Goal: Task Accomplishment & Management: Use online tool/utility

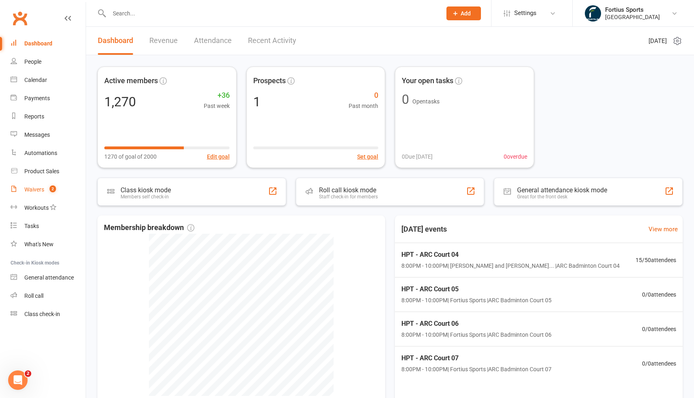
click at [35, 190] on div "Waivers" at bounding box center [34, 189] width 20 height 6
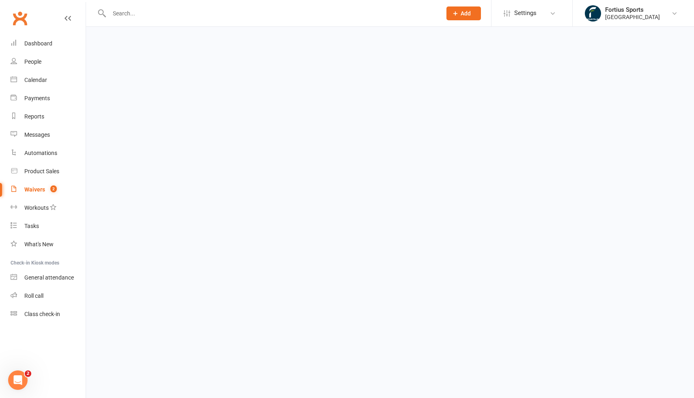
select select "100"
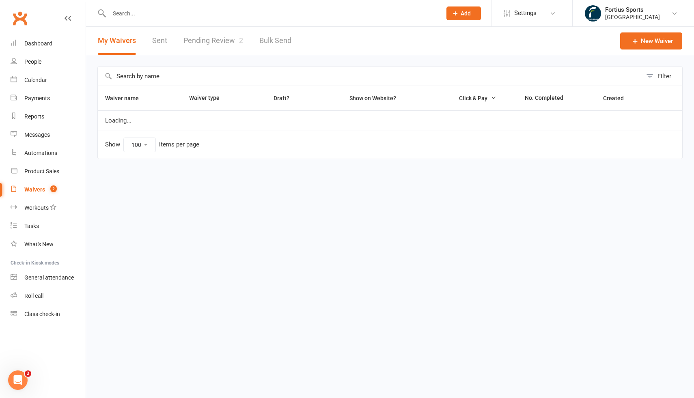
click at [204, 43] on link "Pending Review 2" at bounding box center [213, 41] width 60 height 28
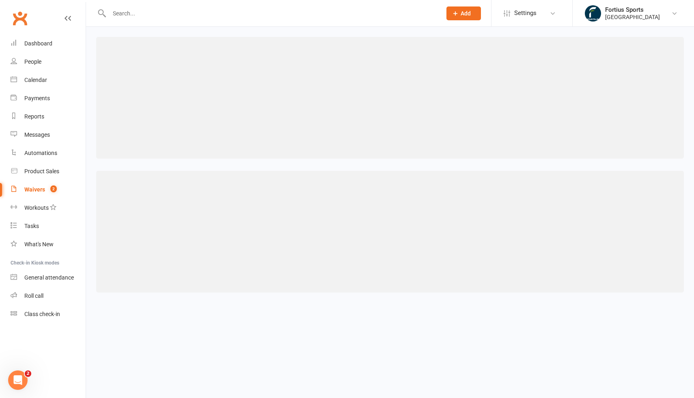
select select "100"
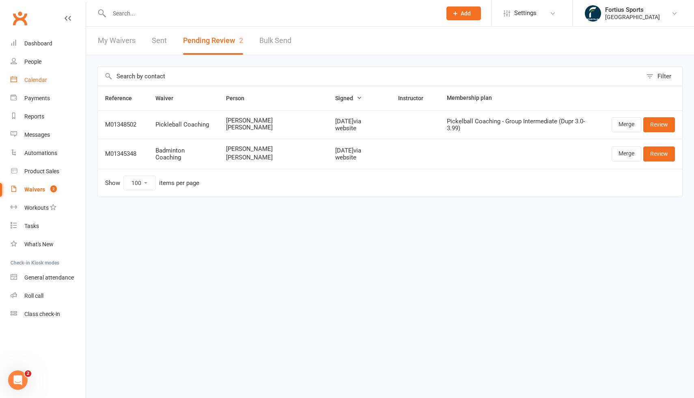
click at [37, 77] on div "Calendar" at bounding box center [35, 80] width 23 height 6
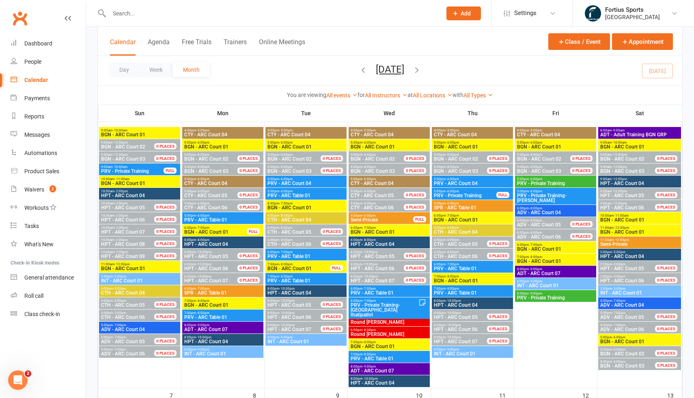
scroll to position [18, 0]
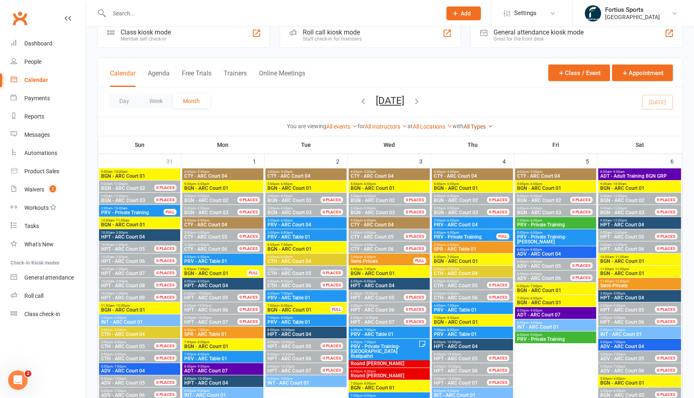
click at [493, 126] on icon at bounding box center [490, 126] width 6 height 6
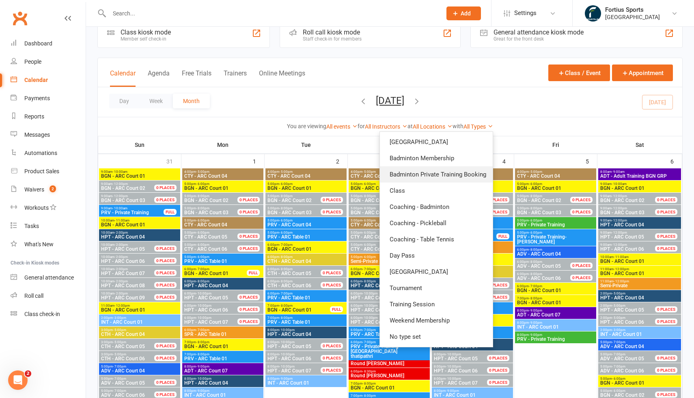
click at [447, 177] on link "Badminton Private Training Booking" at bounding box center [436, 174] width 113 height 16
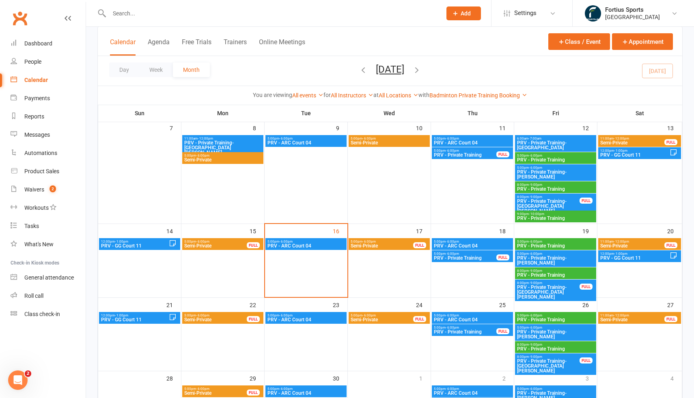
scroll to position [123, 0]
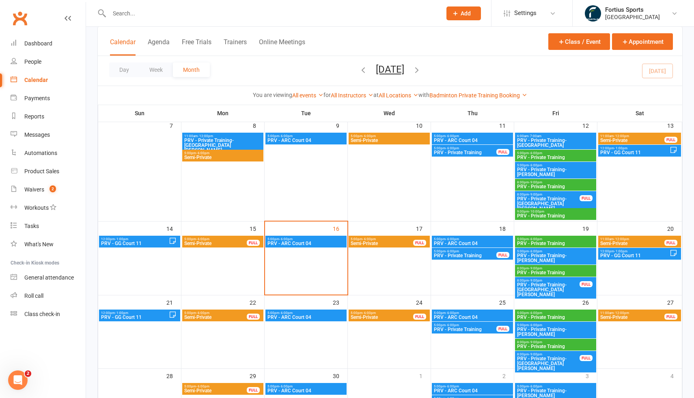
click at [546, 185] on span "PRV - Private Training" at bounding box center [556, 186] width 78 height 5
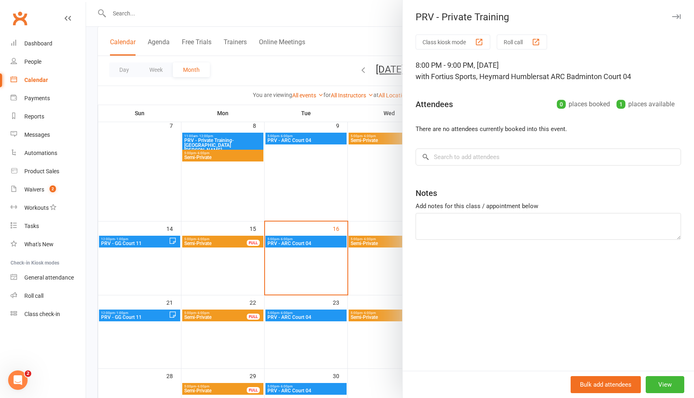
click at [302, 69] on div at bounding box center [390, 199] width 608 height 398
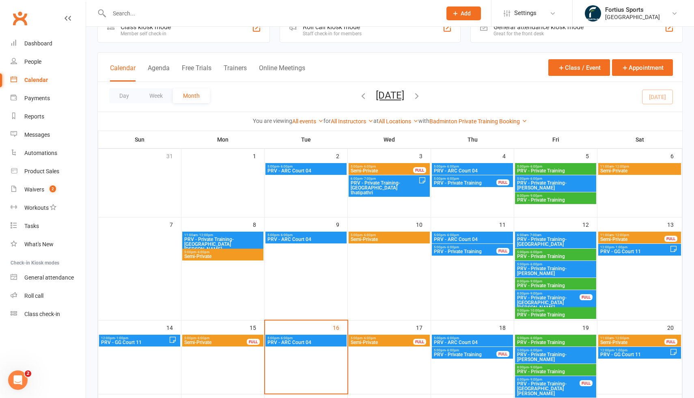
scroll to position [0, 0]
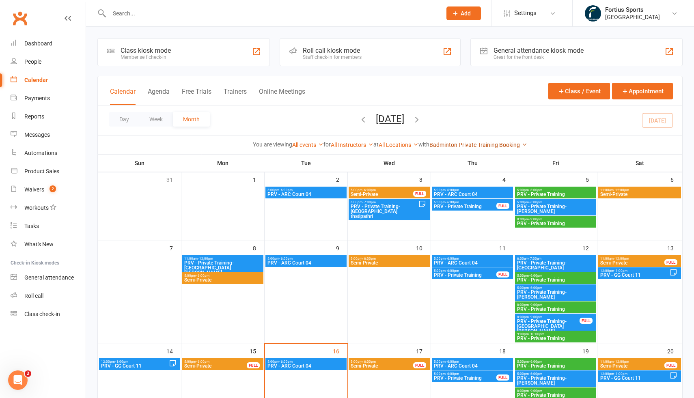
click at [503, 146] on link "Badminton Private Training Booking" at bounding box center [478, 145] width 98 height 6
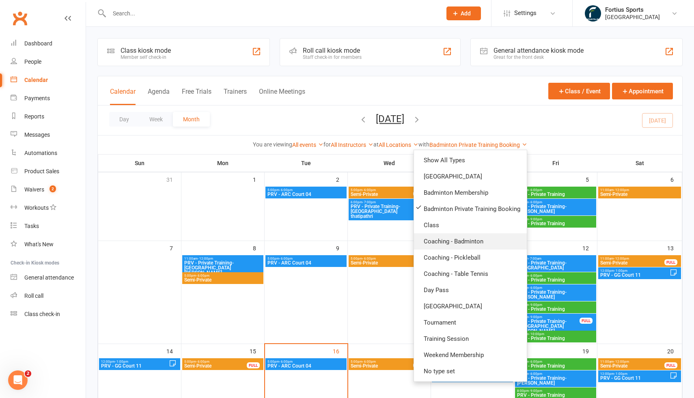
click at [466, 245] on link "Coaching - Badminton" at bounding box center [470, 241] width 113 height 16
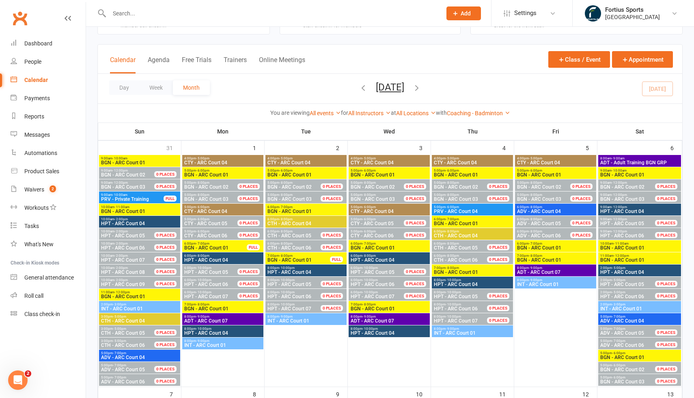
scroll to position [31, 0]
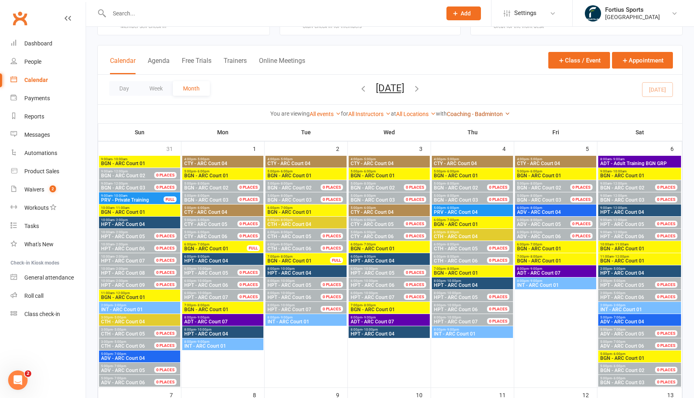
click at [505, 114] on link "Coaching - Badminton" at bounding box center [478, 114] width 63 height 6
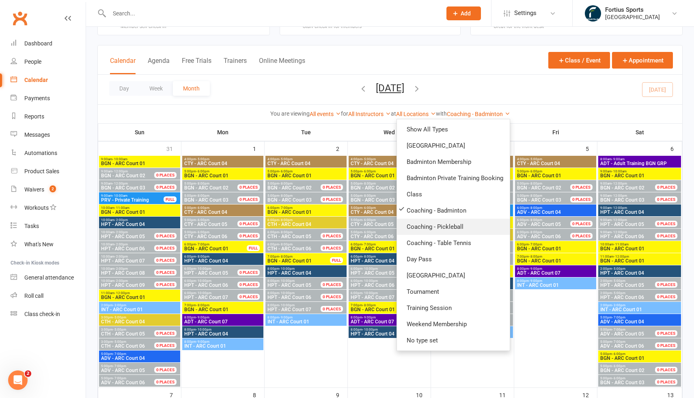
click at [460, 233] on link "Coaching - Pickleball" at bounding box center [453, 227] width 113 height 16
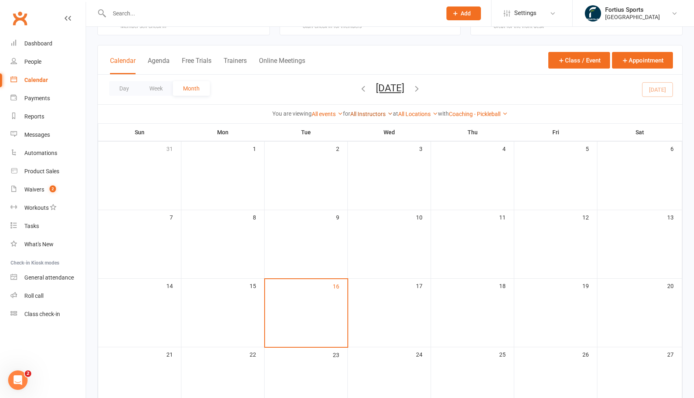
click at [360, 115] on link "All Instructors" at bounding box center [371, 114] width 43 height 6
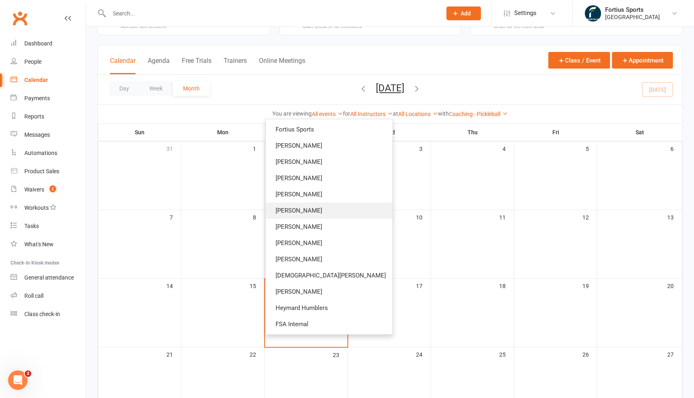
click at [351, 213] on link "[PERSON_NAME]" at bounding box center [329, 210] width 127 height 16
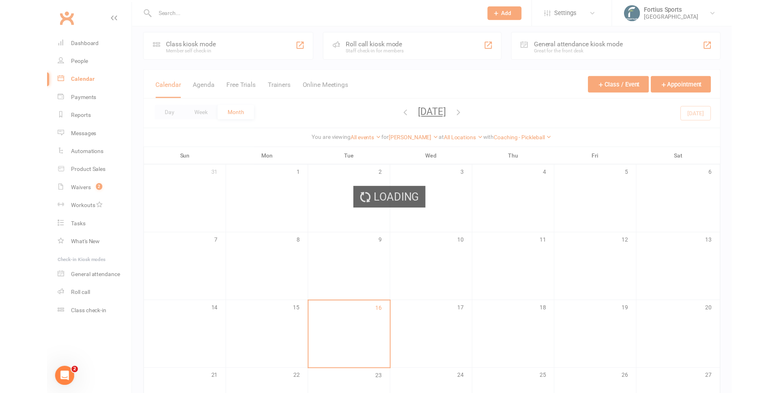
scroll to position [7, 0]
